Goal: Transaction & Acquisition: Subscribe to service/newsletter

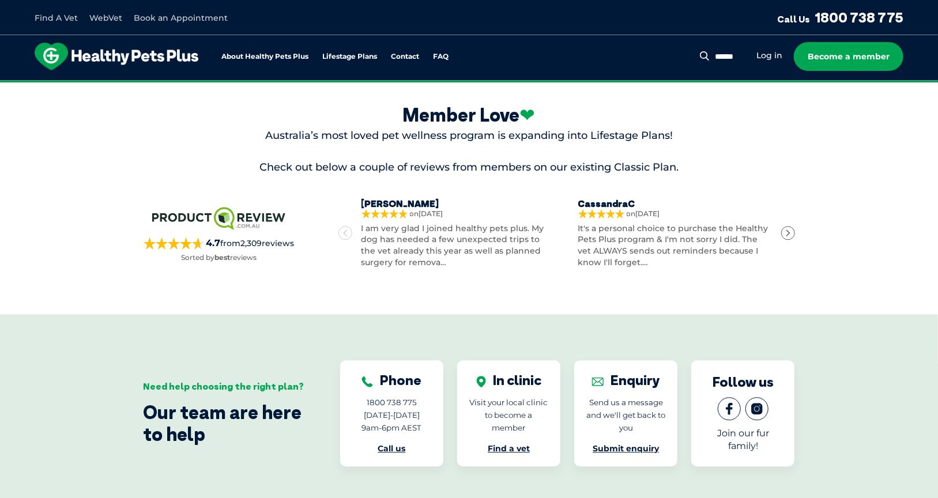
scroll to position [1252, 0]
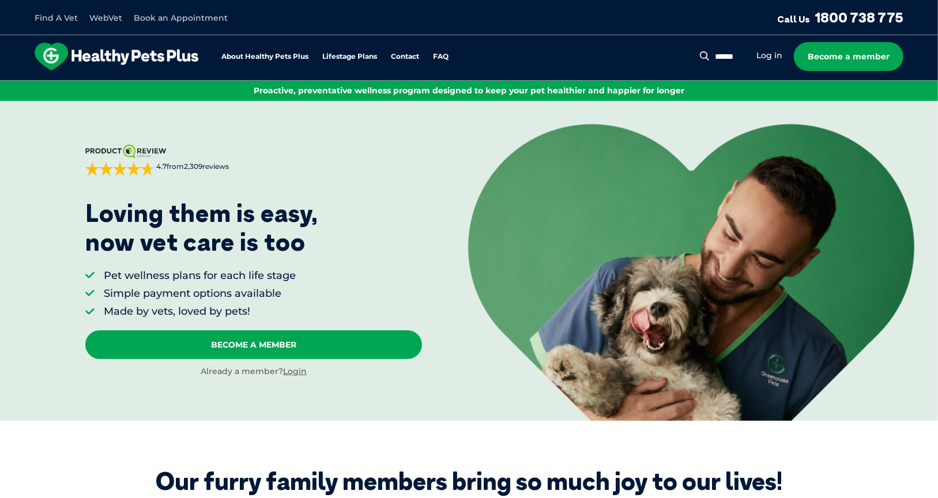
click at [789, 46] on div "Search for: Search Log in Become a member" at bounding box center [807, 56] width 191 height 29
click at [771, 49] on li "Log in" at bounding box center [769, 55] width 26 height 13
click at [769, 55] on link "Log in" at bounding box center [769, 55] width 26 height 11
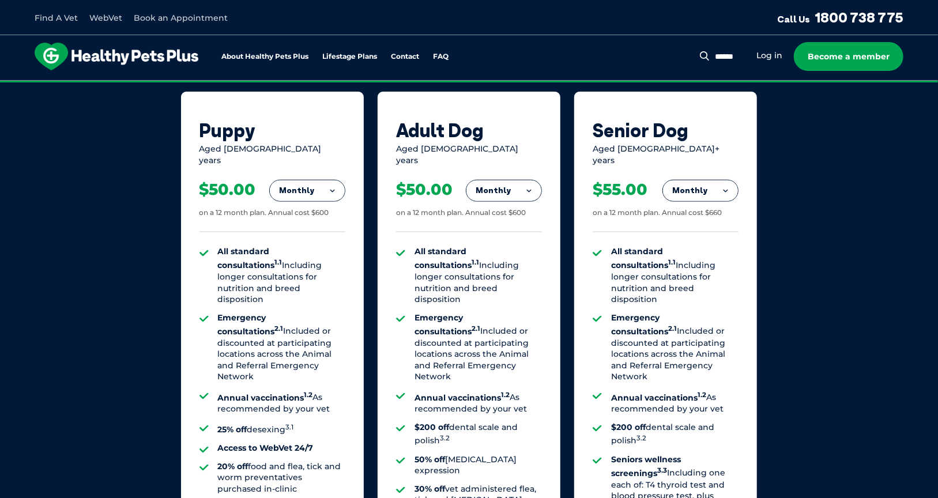
scroll to position [783, 0]
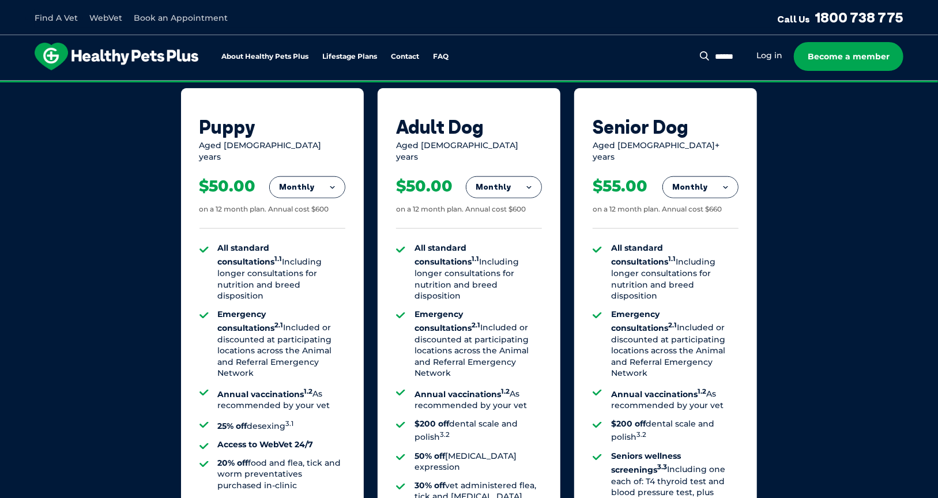
click at [488, 177] on button "Monthly" at bounding box center [503, 187] width 75 height 21
click at [525, 145] on div "Aged [DEMOGRAPHIC_DATA] years" at bounding box center [469, 151] width 146 height 22
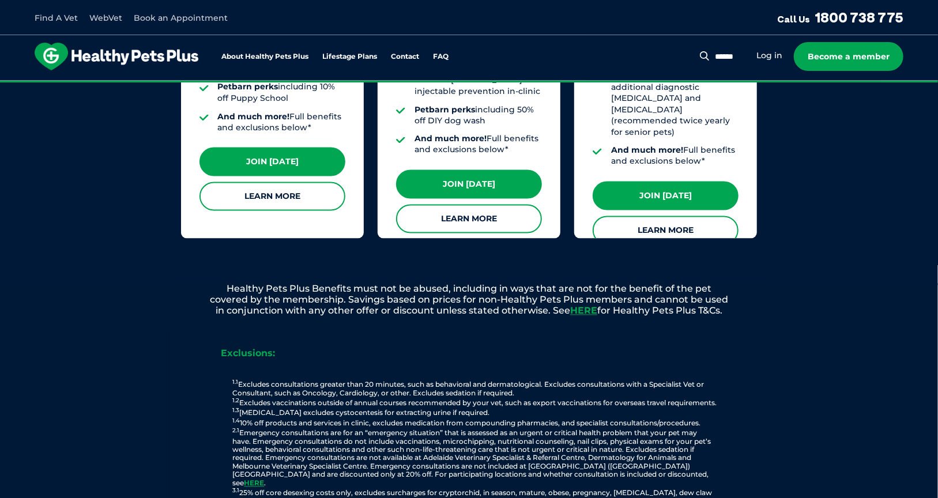
scroll to position [1200, 0]
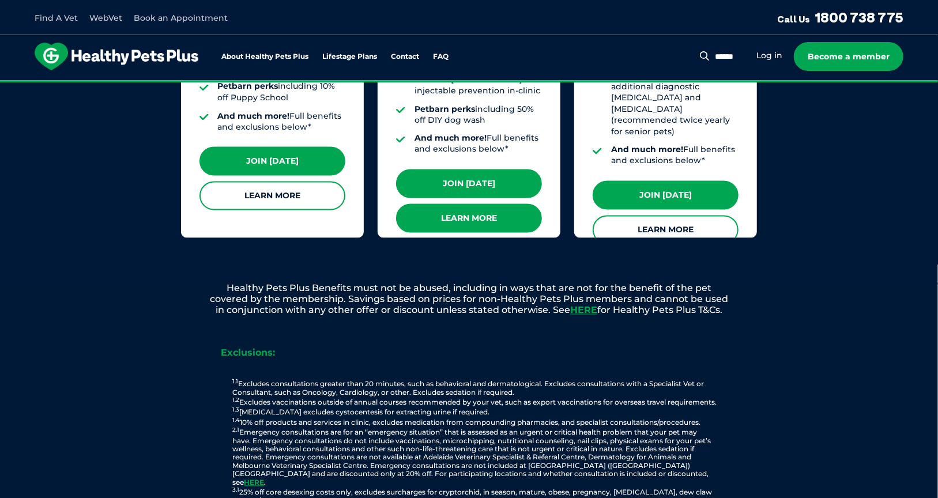
click at [494, 204] on link "Learn More" at bounding box center [469, 218] width 146 height 29
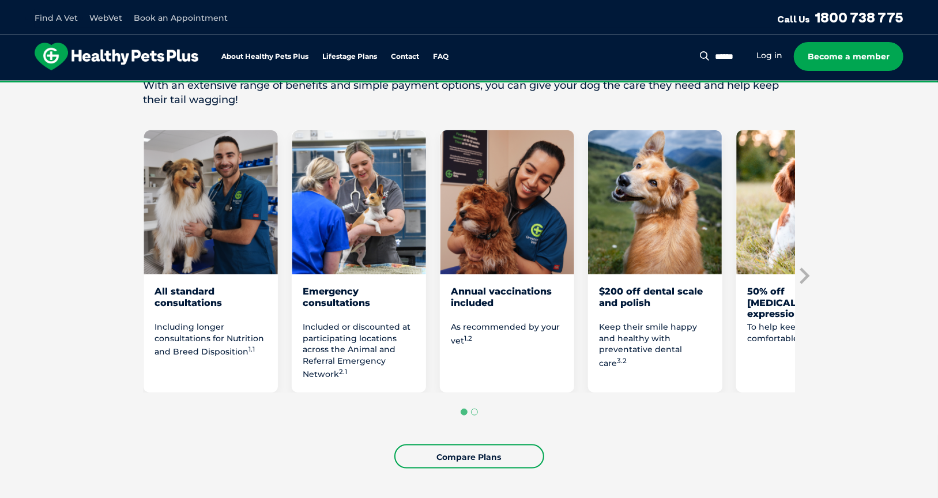
scroll to position [590, 0]
click at [797, 269] on icon "Next slide" at bounding box center [803, 276] width 17 height 17
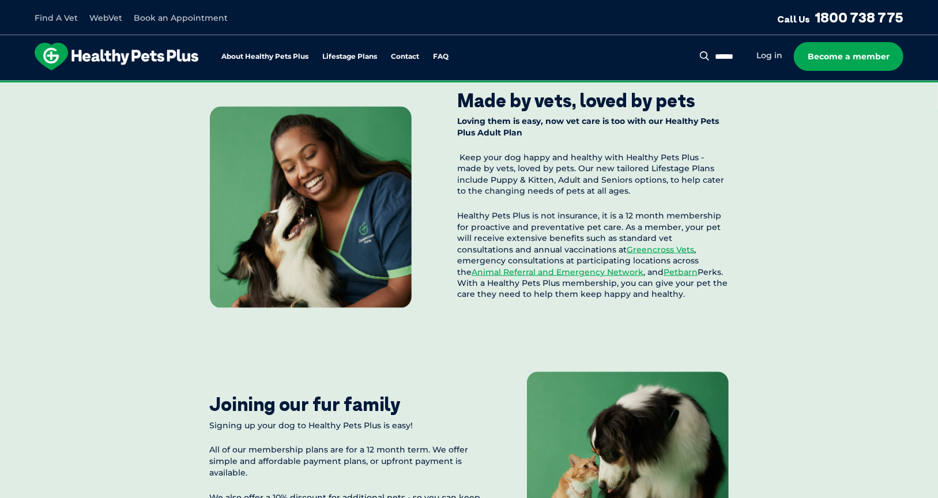
scroll to position [1063, 0]
